Goal: Information Seeking & Learning: Learn about a topic

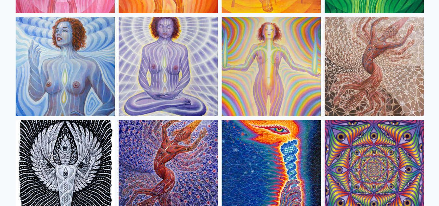
scroll to position [586, 0]
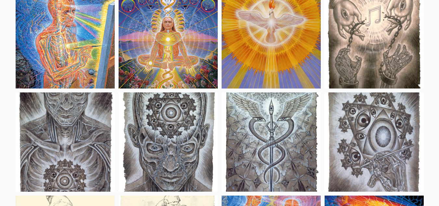
scroll to position [4852, 0]
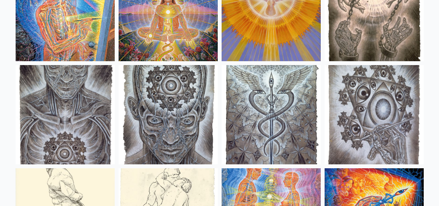
click at [270, 99] on img at bounding box center [271, 114] width 99 height 99
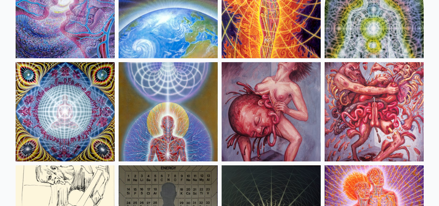
scroll to position [6621, 0]
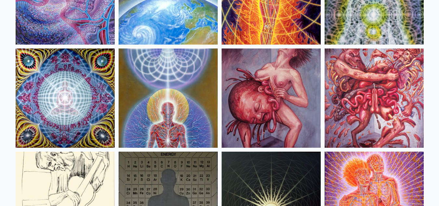
click at [247, 95] on img at bounding box center [271, 97] width 99 height 99
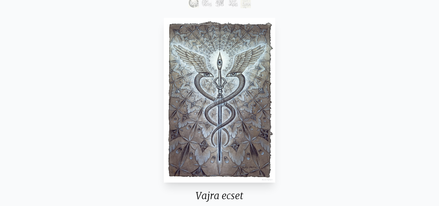
scroll to position [69, 0]
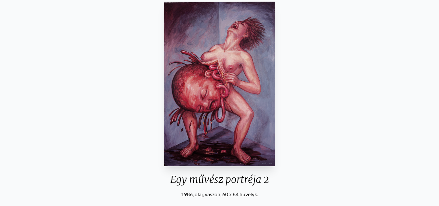
scroll to position [48, 0]
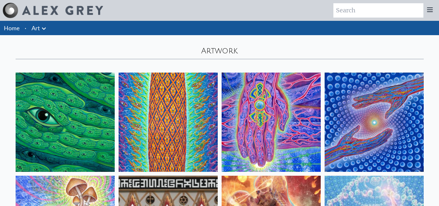
scroll to position [6621, 0]
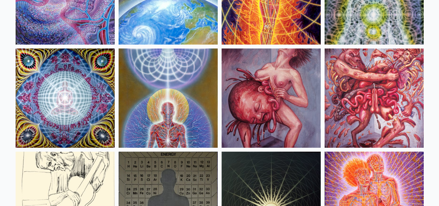
click at [379, 92] on img at bounding box center [374, 97] width 99 height 99
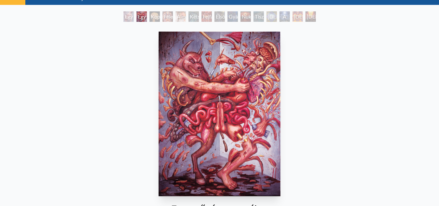
scroll to position [22, 0]
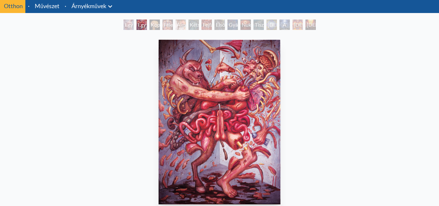
click at [213, 162] on img "2 / 15" at bounding box center [220, 122] width 122 height 165
click at [221, 131] on img "2 / 15" at bounding box center [220, 122] width 122 height 165
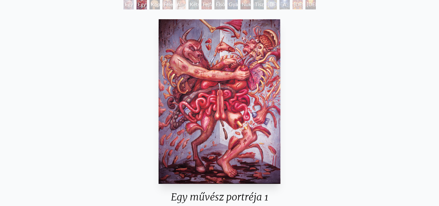
scroll to position [41, 0]
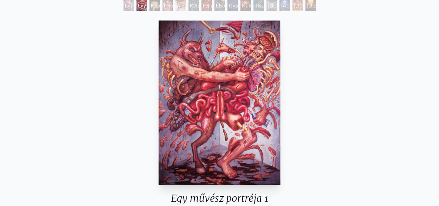
click at [209, 131] on img "2 / 15" at bounding box center [220, 102] width 122 height 165
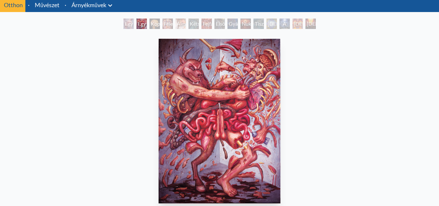
scroll to position [13, 0]
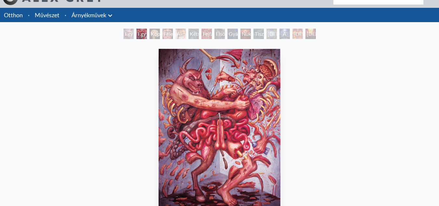
click at [296, 46] on div "Egy művész portréja 1 1986, olaj, vászon, 60 x 84 hüvelyk. Látogassa meg a CoSM…" at bounding box center [219, 169] width 439 height 256
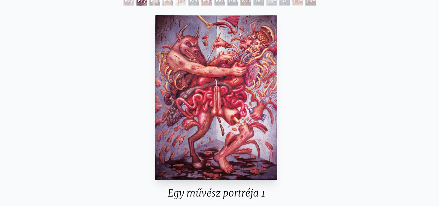
scroll to position [44, 0]
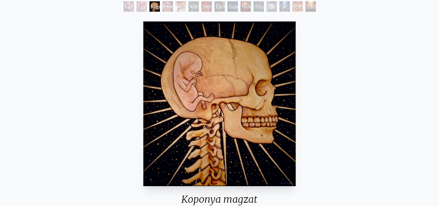
scroll to position [41, 0]
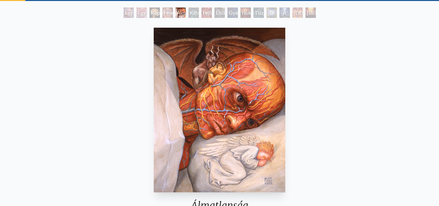
scroll to position [41, 0]
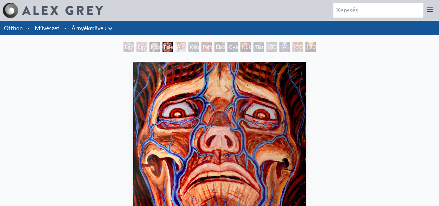
click at [62, 8] on img at bounding box center [62, 10] width 81 height 9
